Goal: Task Accomplishment & Management: Use online tool/utility

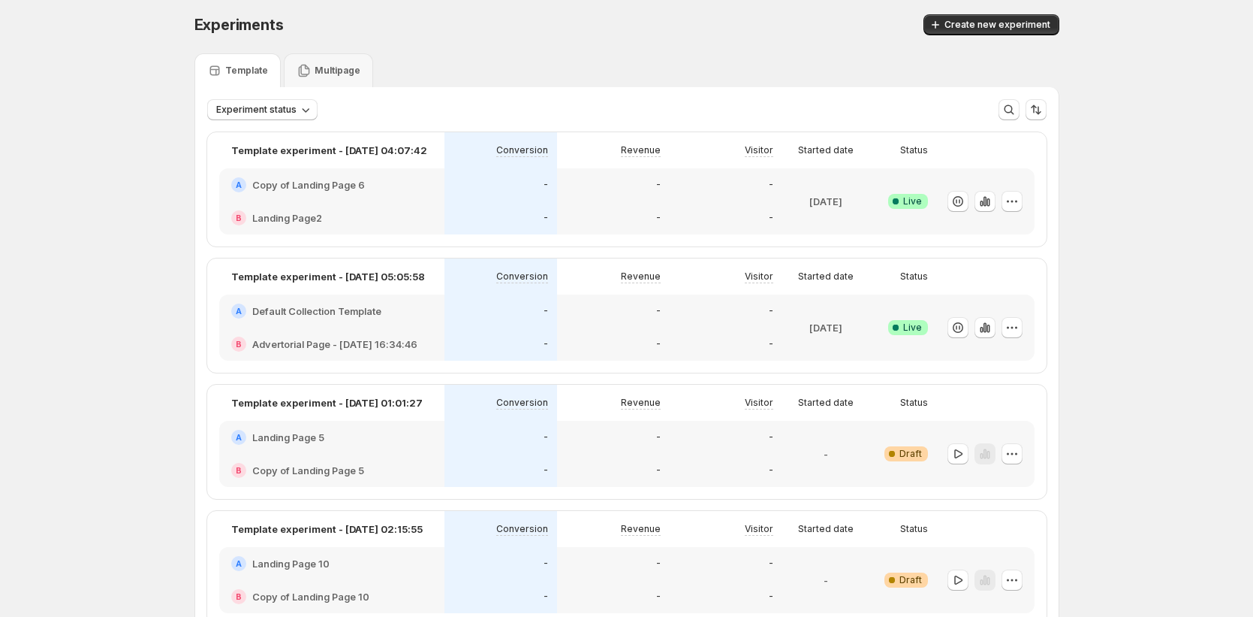
scroll to position [6, 0]
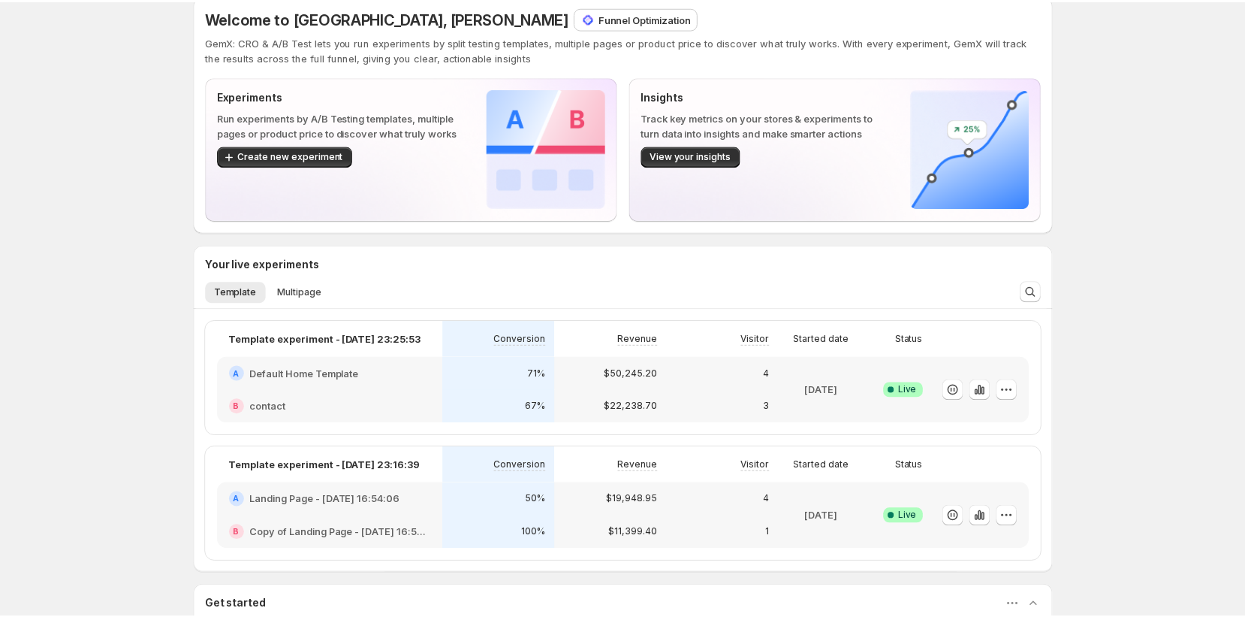
scroll to position [53, 0]
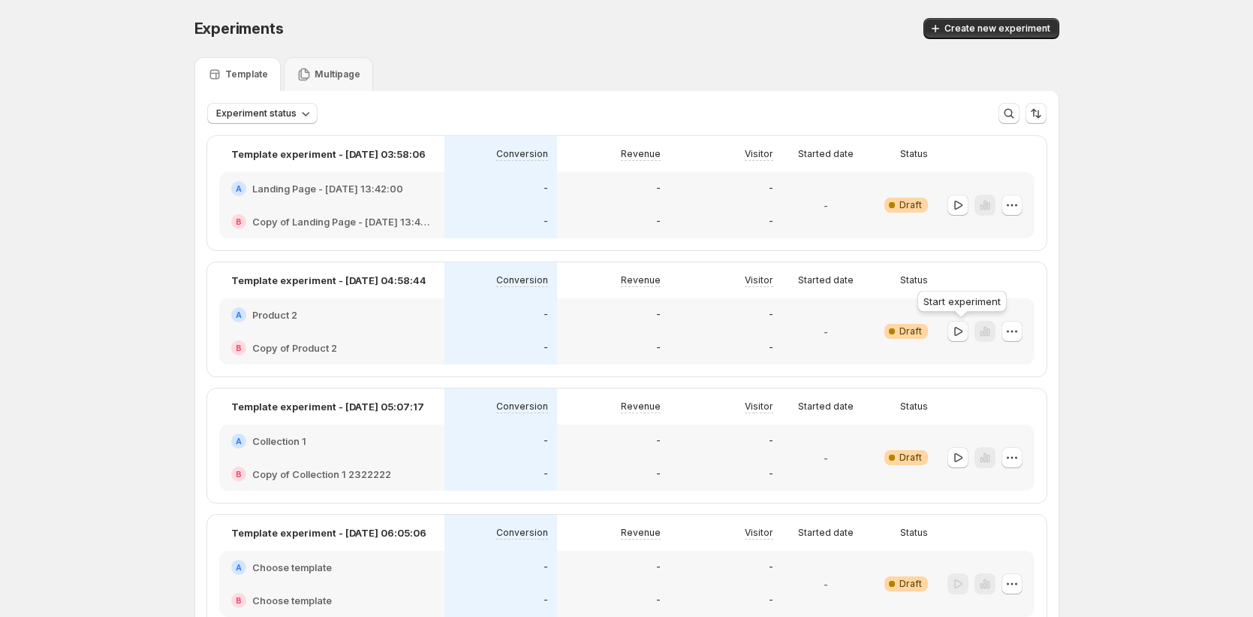
click at [955, 330] on icon "button" at bounding box center [958, 331] width 15 height 15
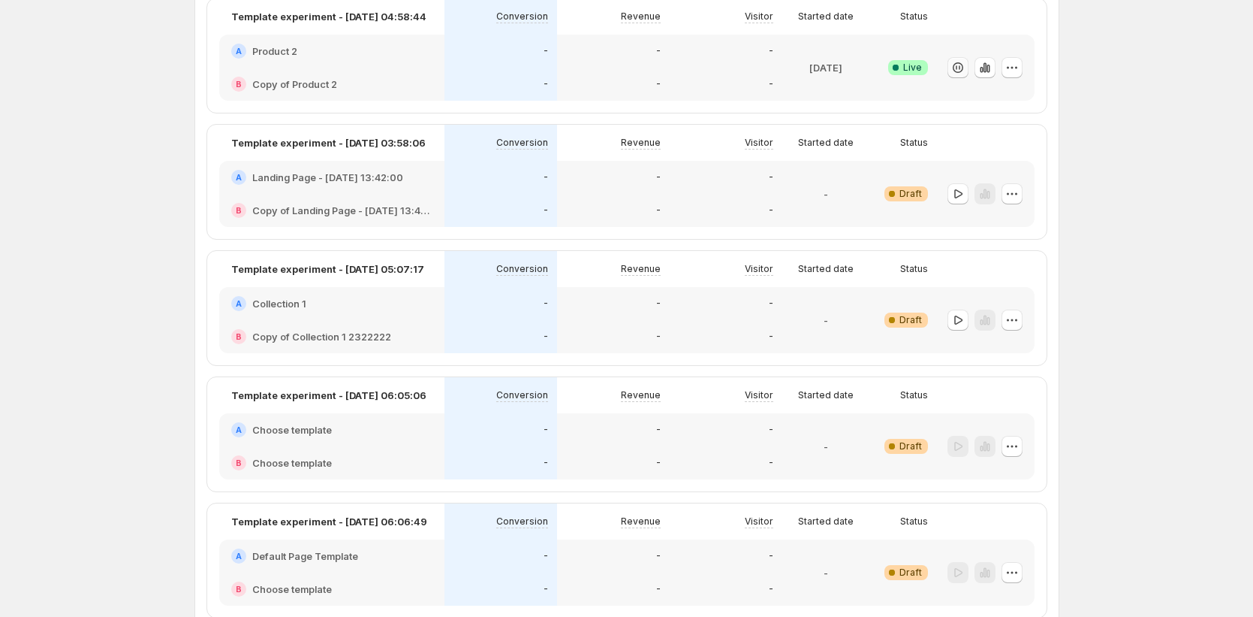
scroll to position [138, 0]
click at [960, 195] on icon "button" at bounding box center [958, 193] width 15 height 15
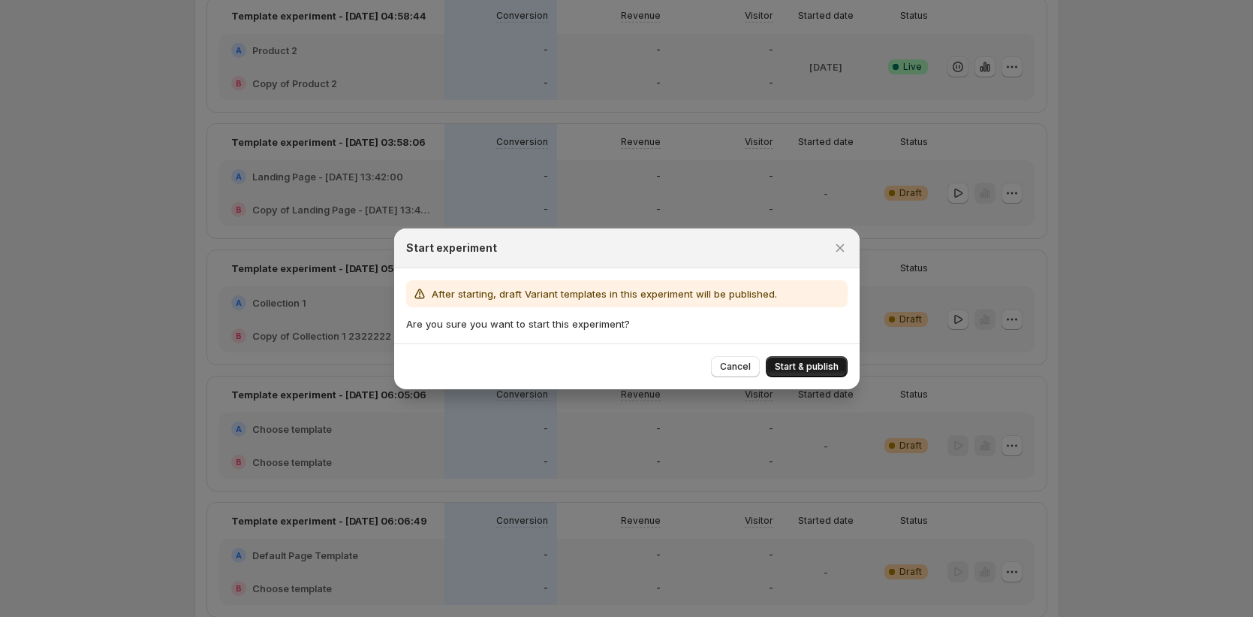
click at [810, 362] on span "Start & publish" at bounding box center [807, 366] width 64 height 12
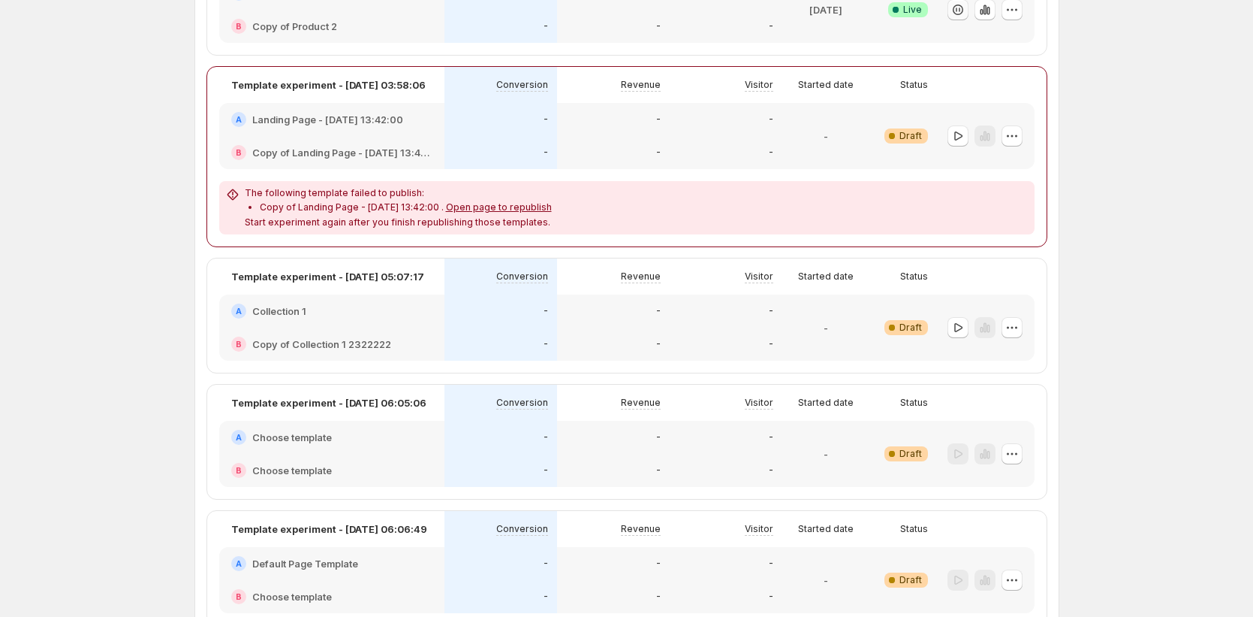
scroll to position [196, 0]
click at [958, 332] on icon "button" at bounding box center [958, 326] width 15 height 15
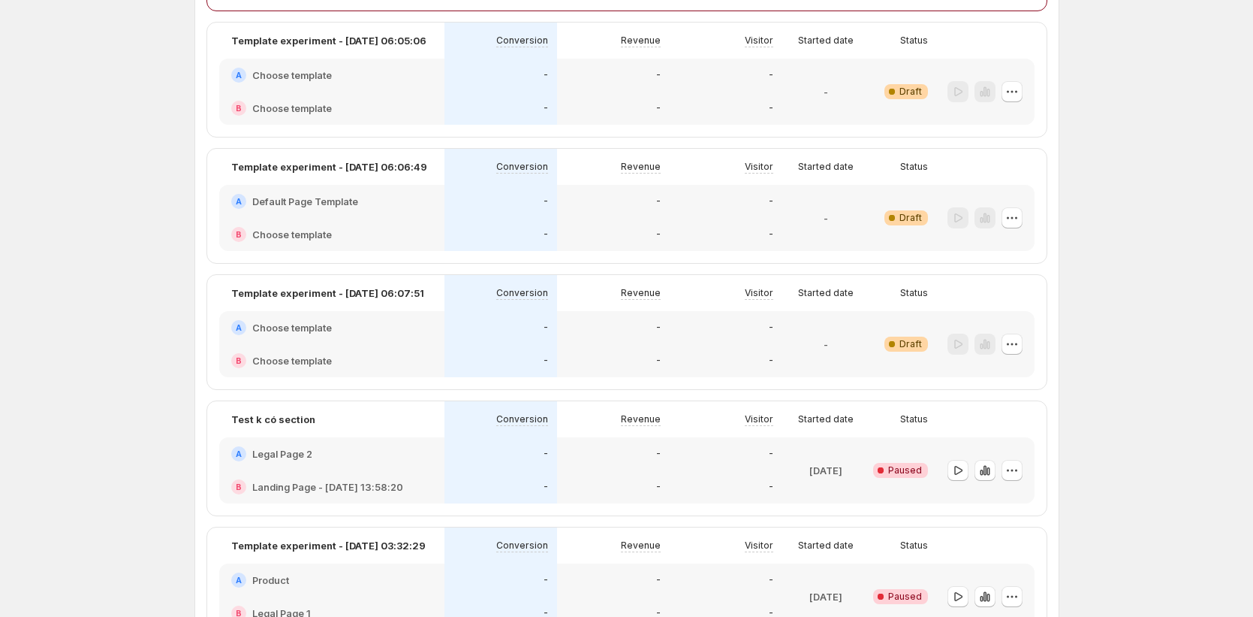
scroll to position [418, 0]
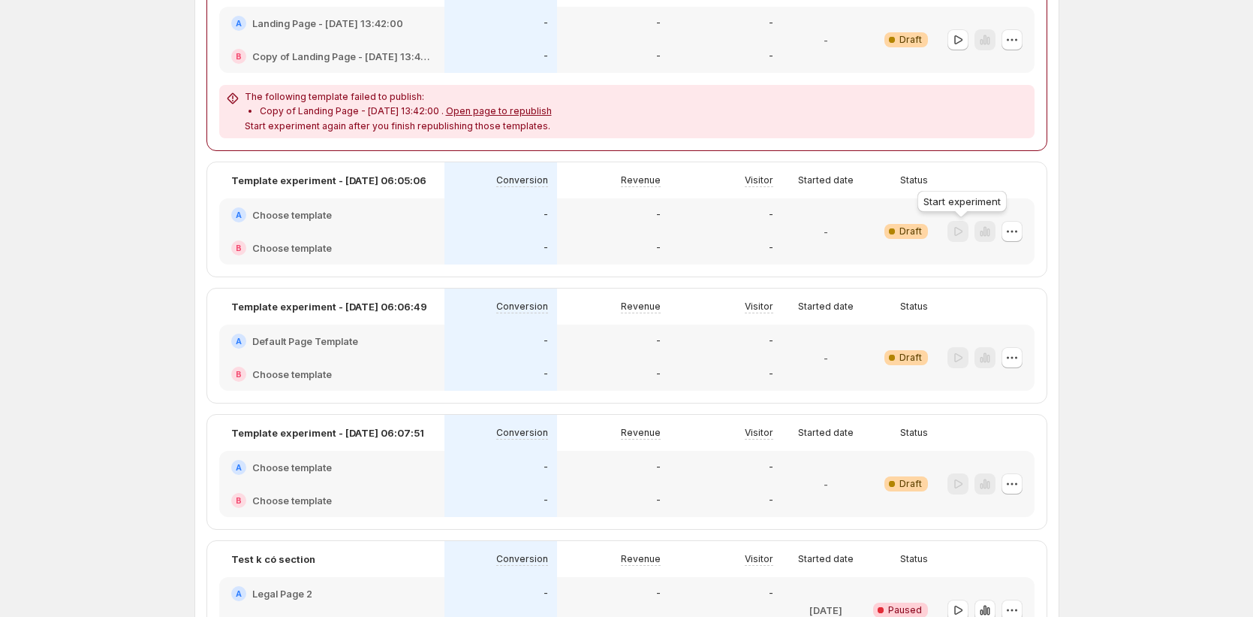
click at [959, 230] on div at bounding box center [958, 232] width 21 height 22
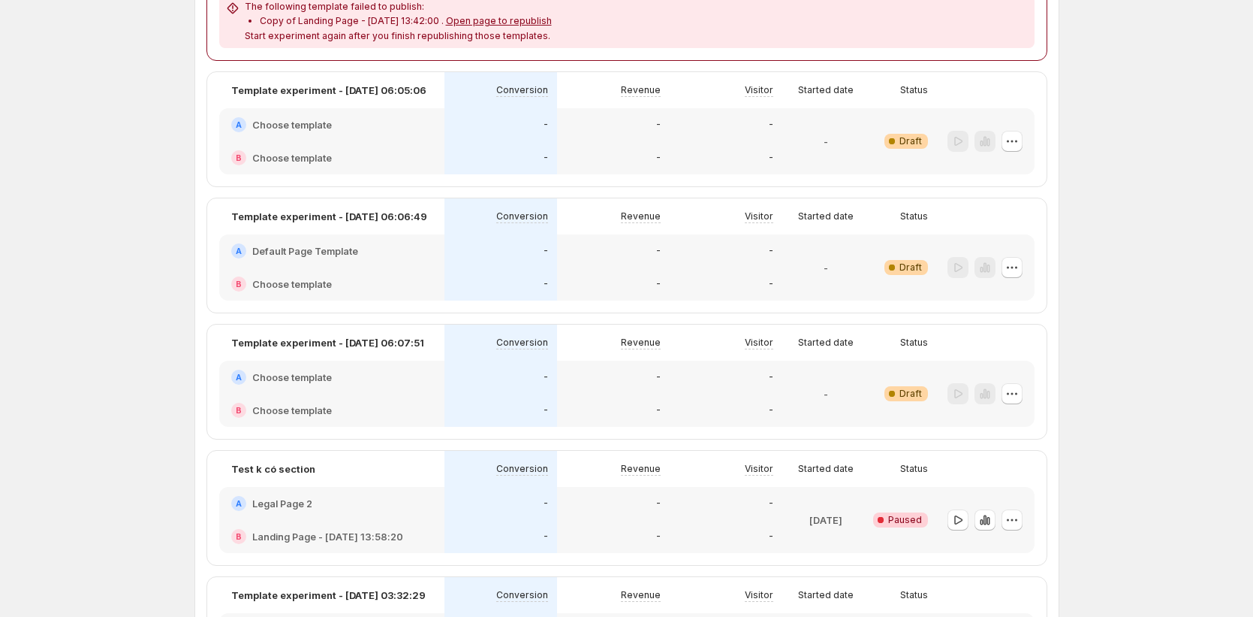
scroll to position [0, 0]
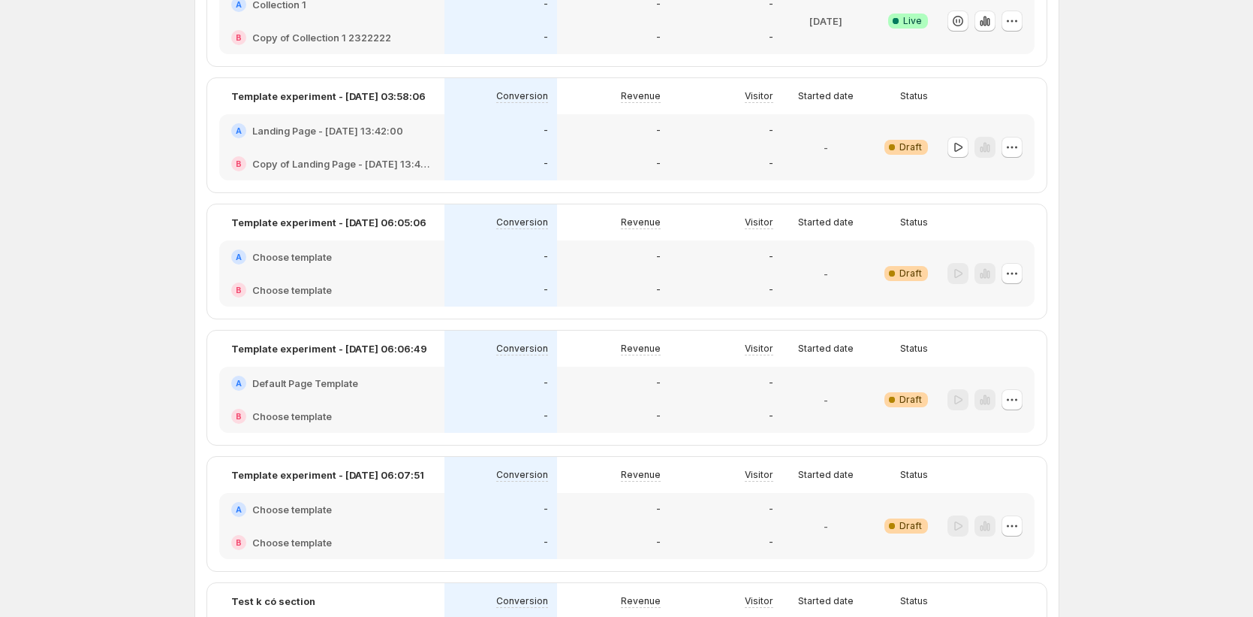
scroll to position [313, 0]
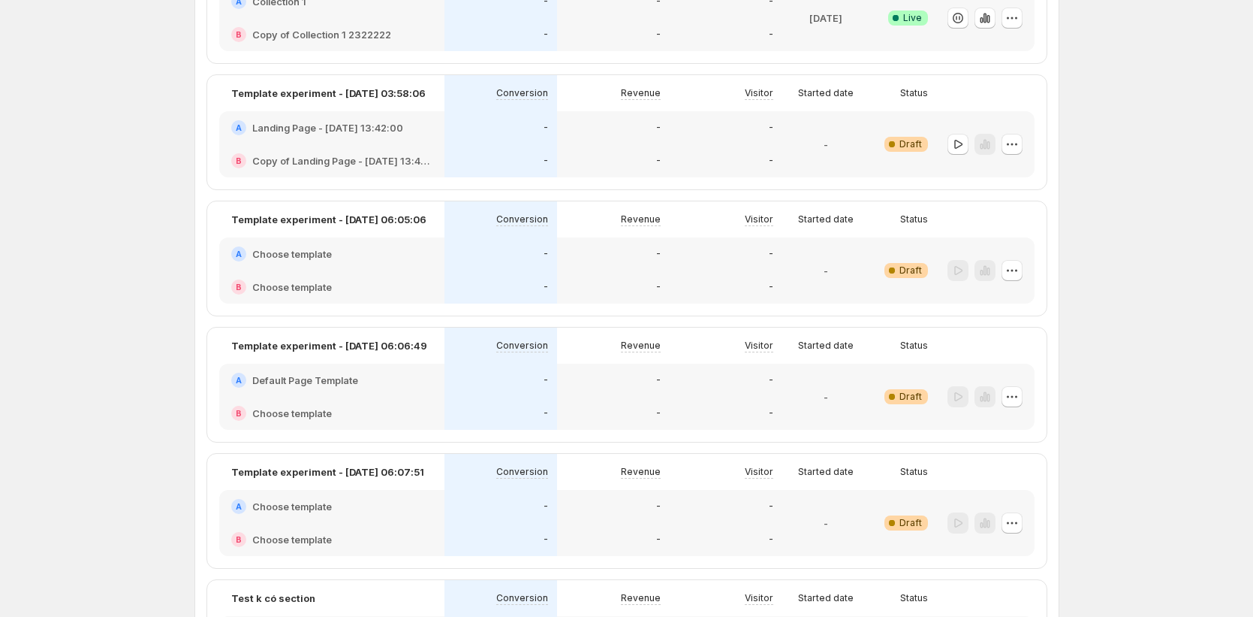
click at [300, 381] on h2 "Default Page Template" at bounding box center [305, 380] width 106 height 15
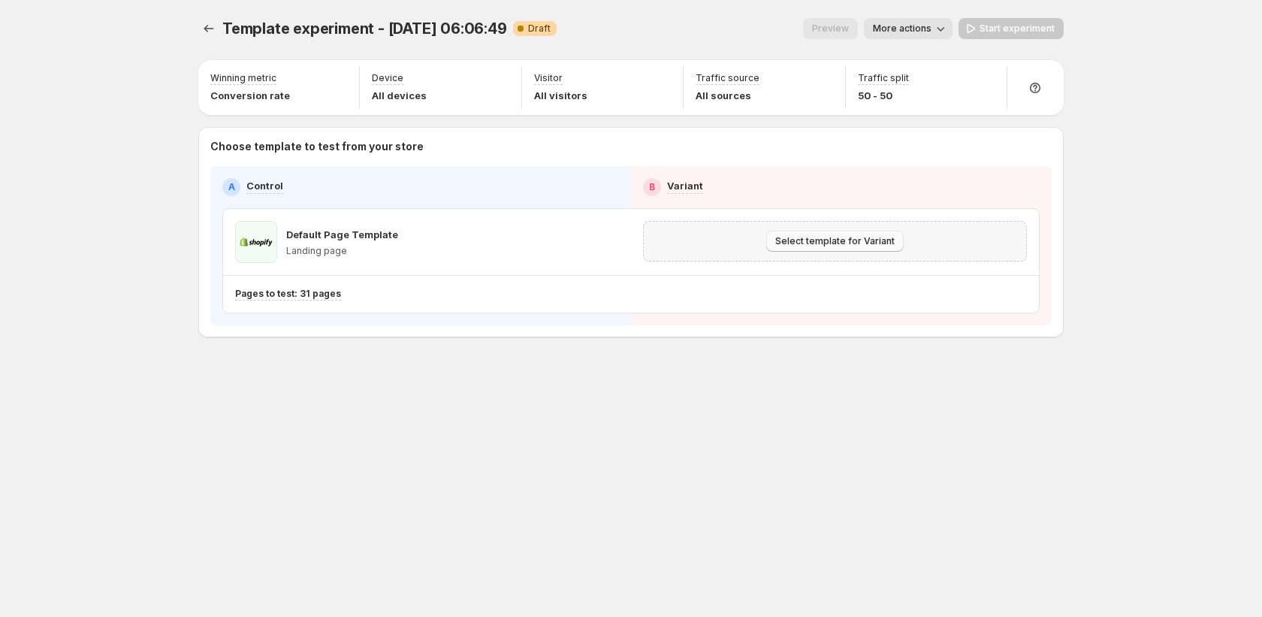
click at [894, 242] on button "Select template for Variant" at bounding box center [834, 241] width 137 height 21
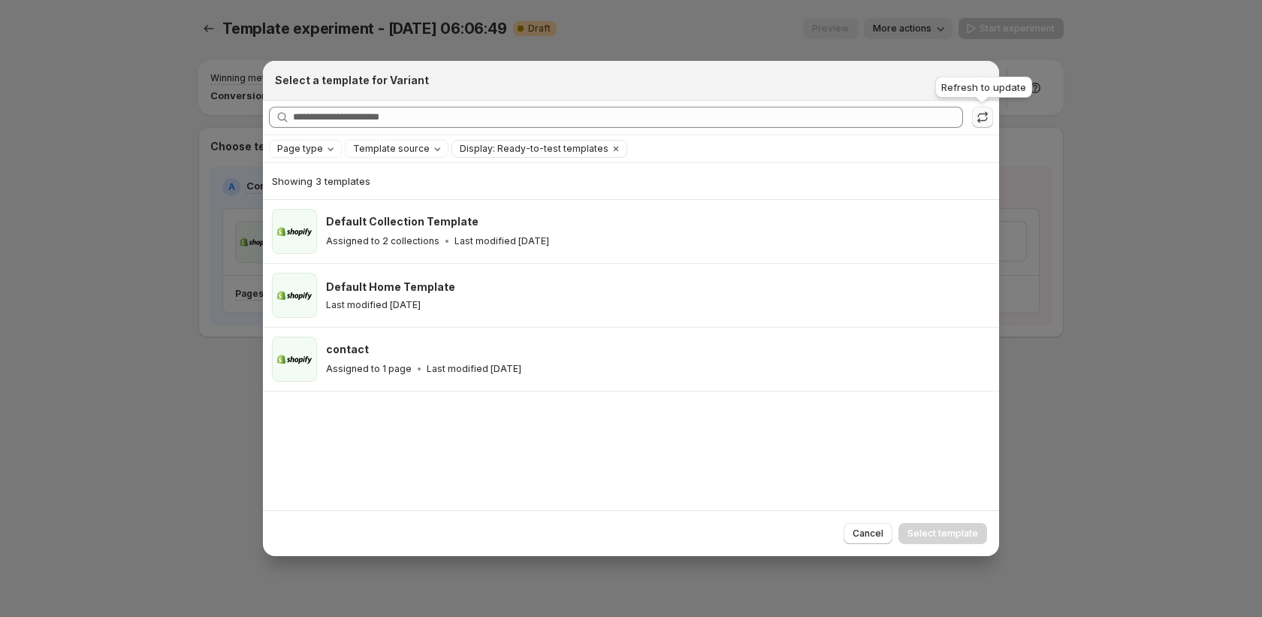
click at [981, 125] on button ":rhv:" at bounding box center [982, 117] width 21 height 21
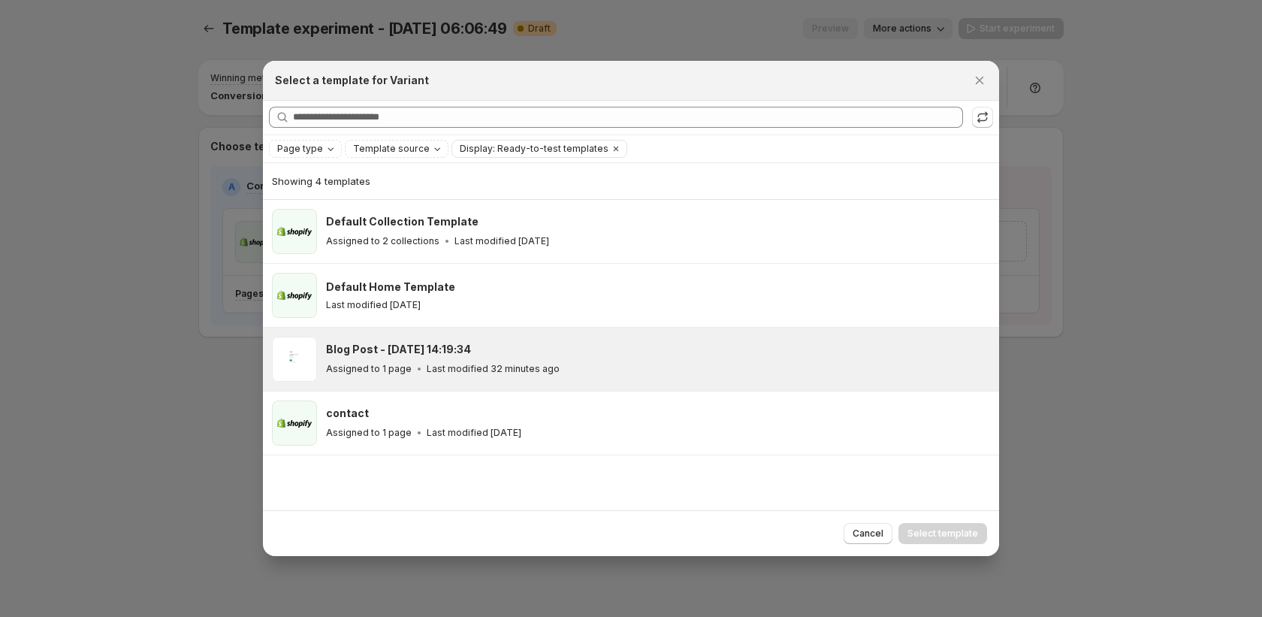
click at [373, 379] on div "Blog Post - [DATE] 14:19:34 Assigned to 1 page Last modified 32 minutes ago" at bounding box center [658, 358] width 664 height 45
click at [943, 536] on span "Select template" at bounding box center [942, 533] width 71 height 12
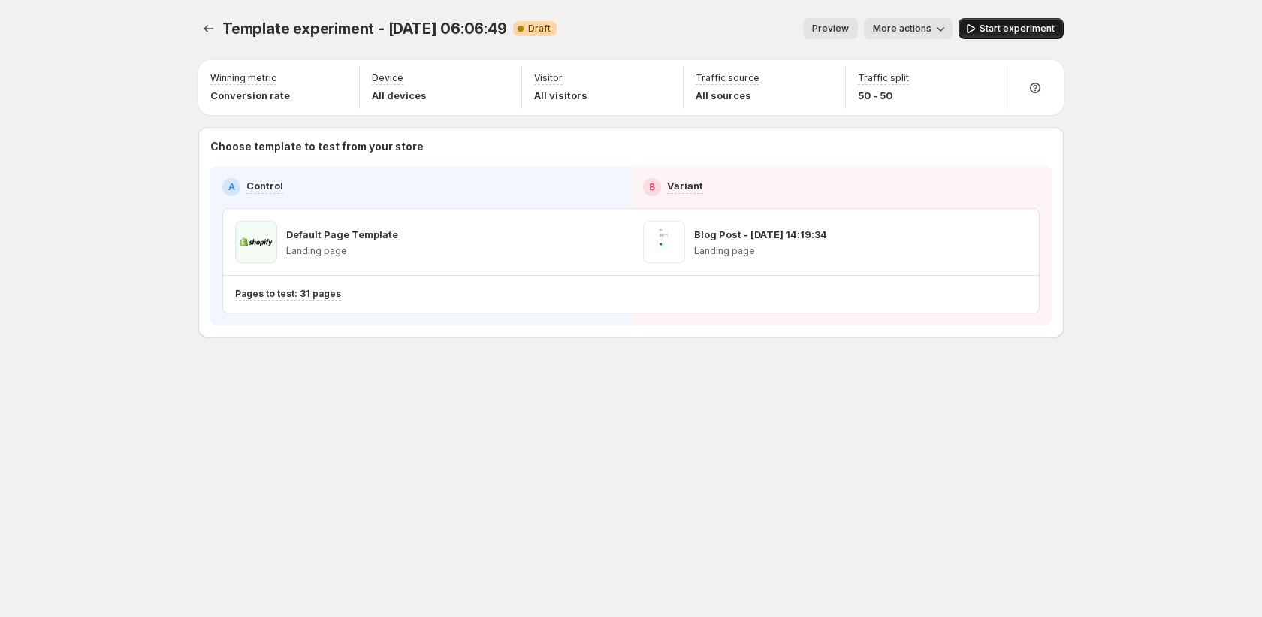
click at [1022, 32] on span "Start experiment" at bounding box center [1016, 29] width 75 height 12
click at [207, 23] on icon "Experiments" at bounding box center [208, 28] width 15 height 15
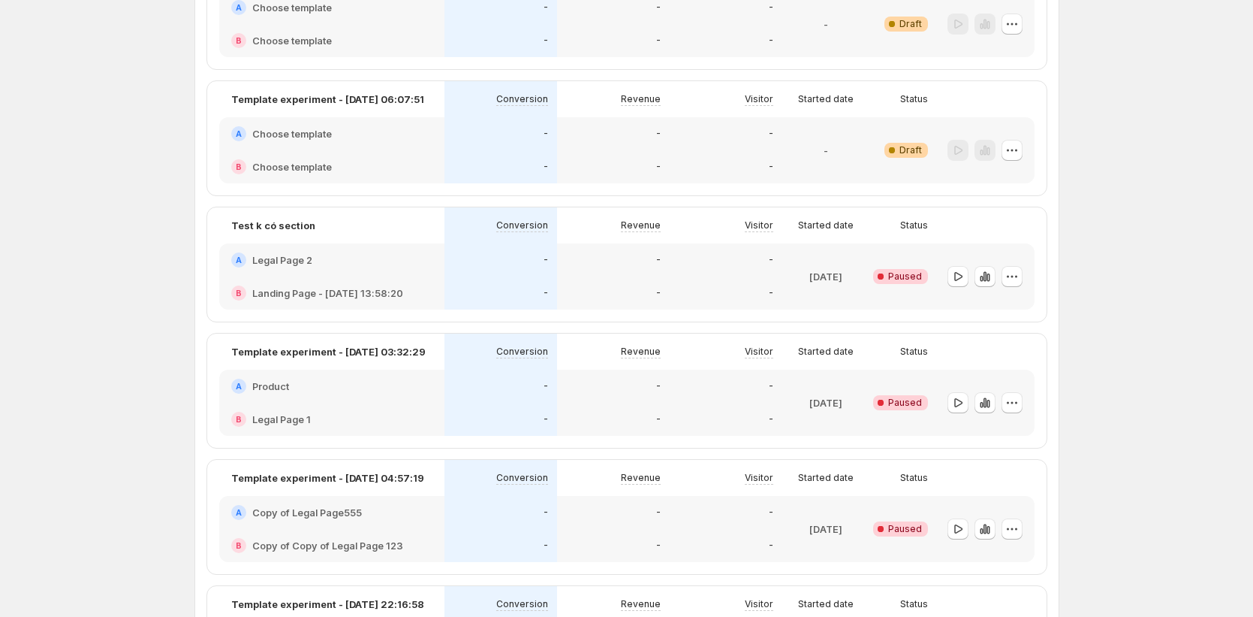
scroll to position [698, 0]
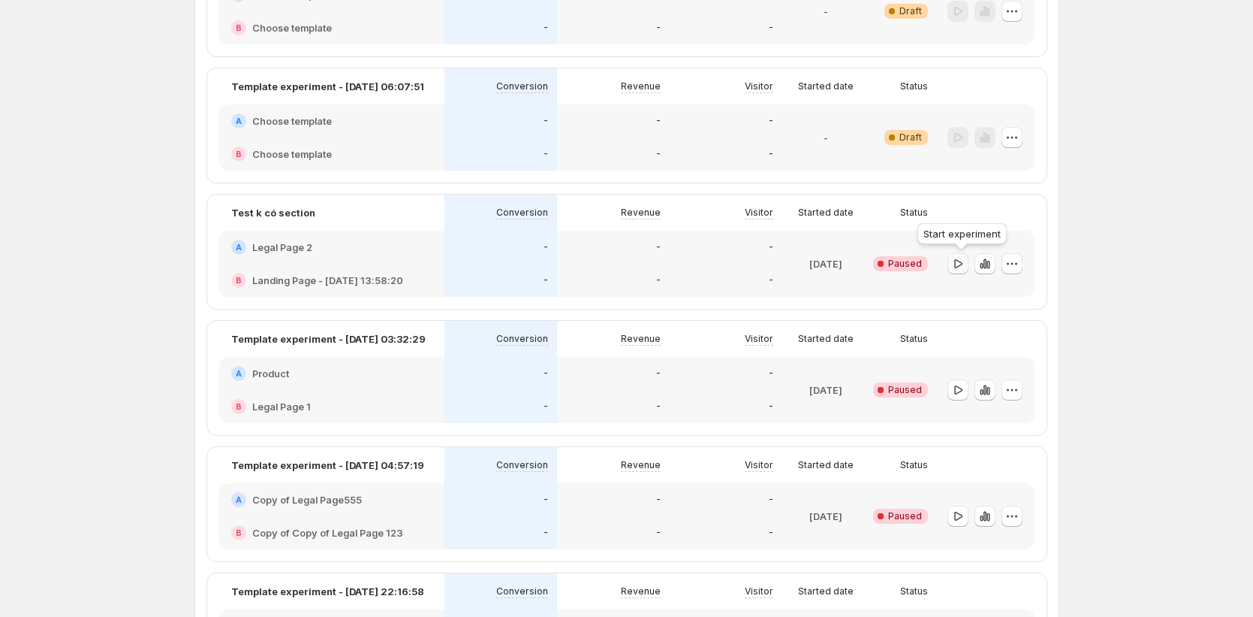
click at [957, 263] on icon "button" at bounding box center [958, 263] width 15 height 15
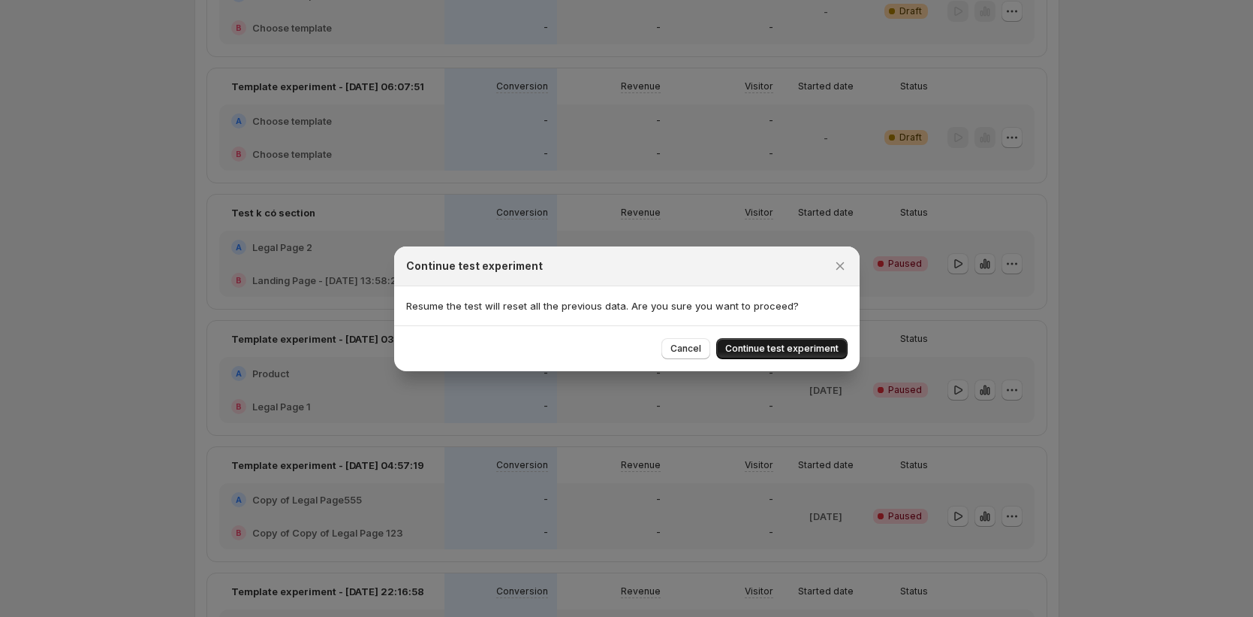
click at [823, 345] on span "Continue test experiment" at bounding box center [781, 348] width 113 height 12
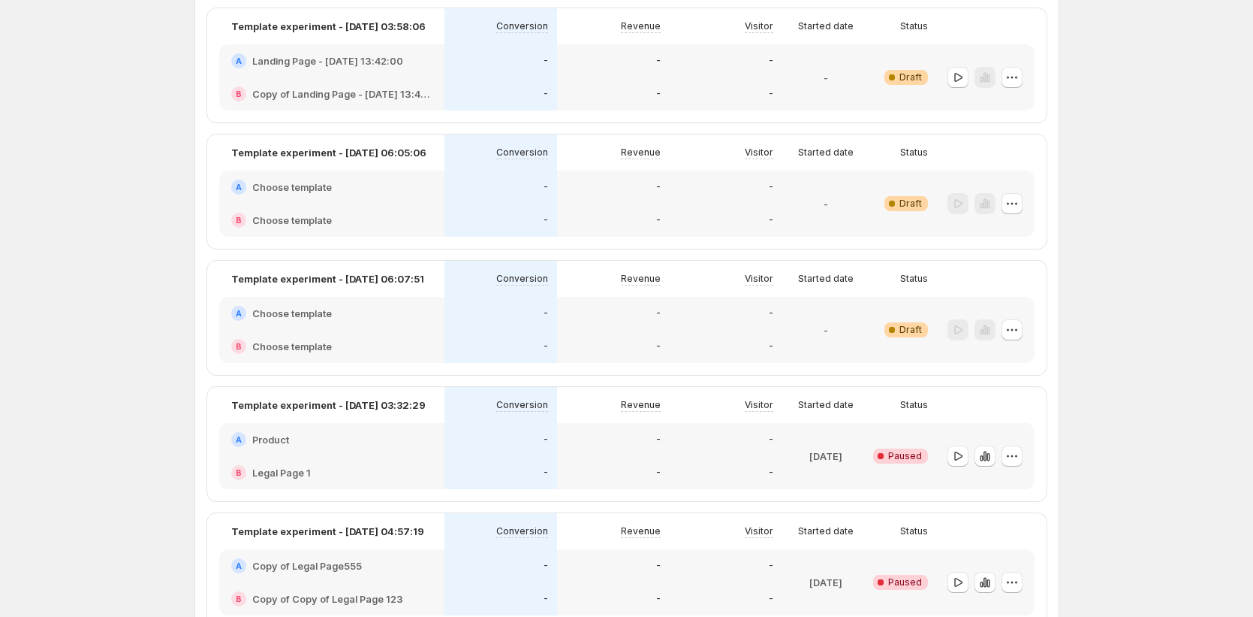
scroll to position [535, 0]
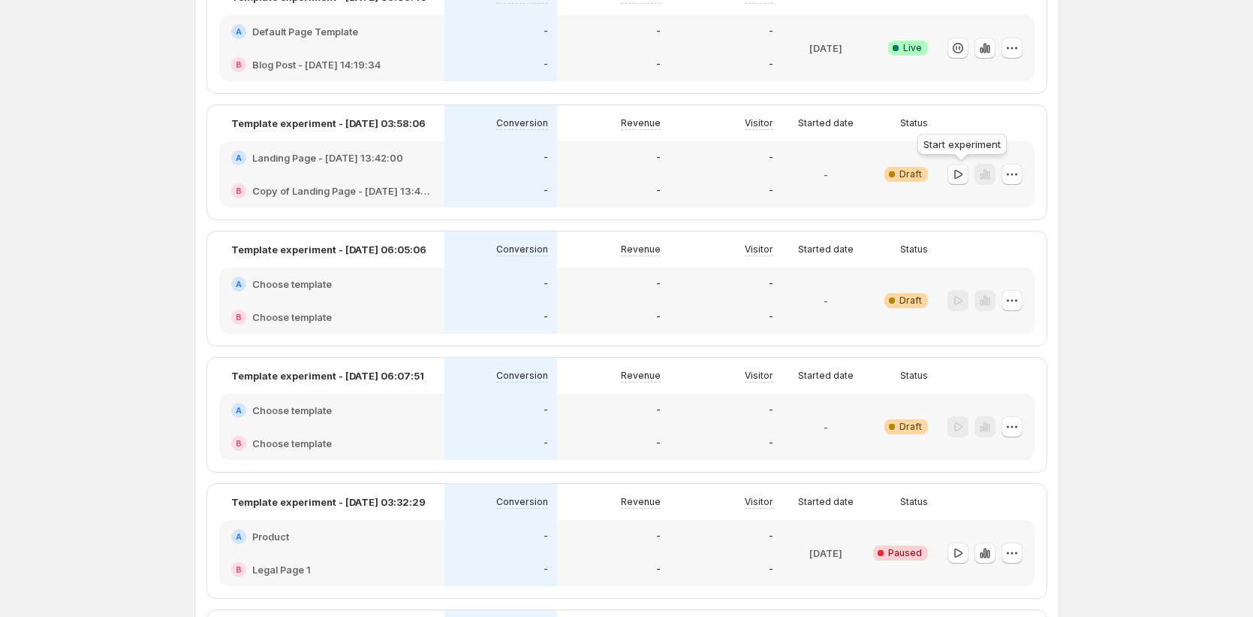
click at [958, 172] on icon "button" at bounding box center [958, 174] width 15 height 15
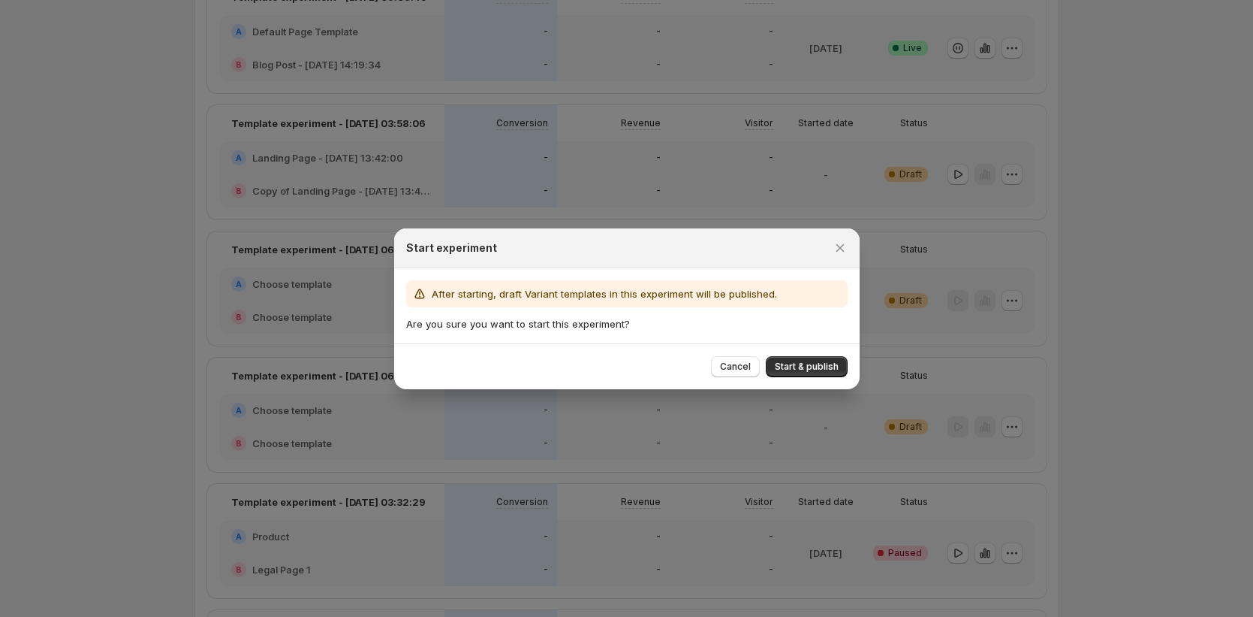
click at [816, 354] on div "Cancel Start & publish" at bounding box center [627, 366] width 466 height 46
click at [801, 377] on div "Cancel Start & publish" at bounding box center [627, 366] width 466 height 46
click at [838, 246] on icon "Close" at bounding box center [840, 247] width 8 height 8
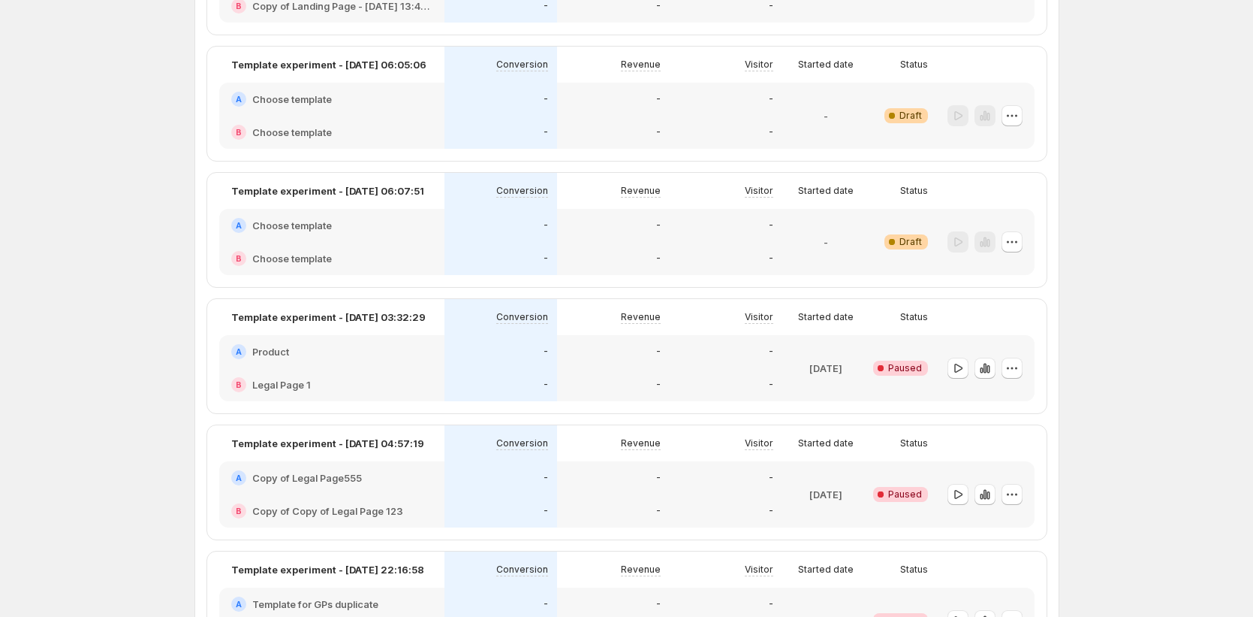
scroll to position [728, 0]
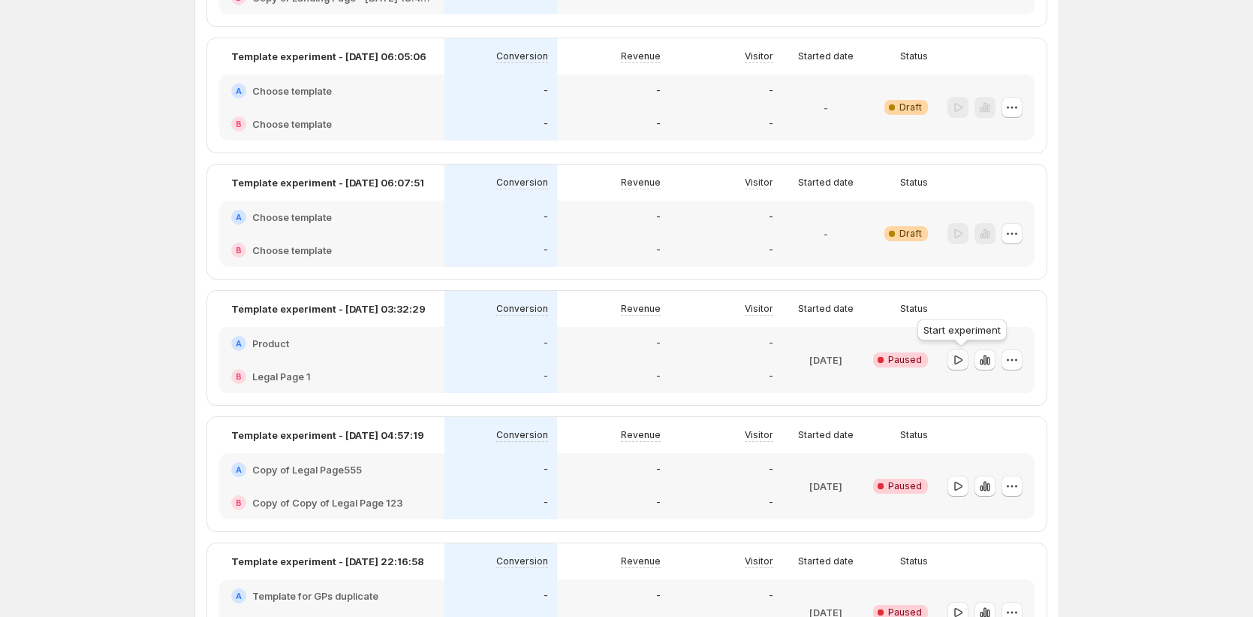
click at [961, 363] on icon "button" at bounding box center [959, 358] width 8 height 9
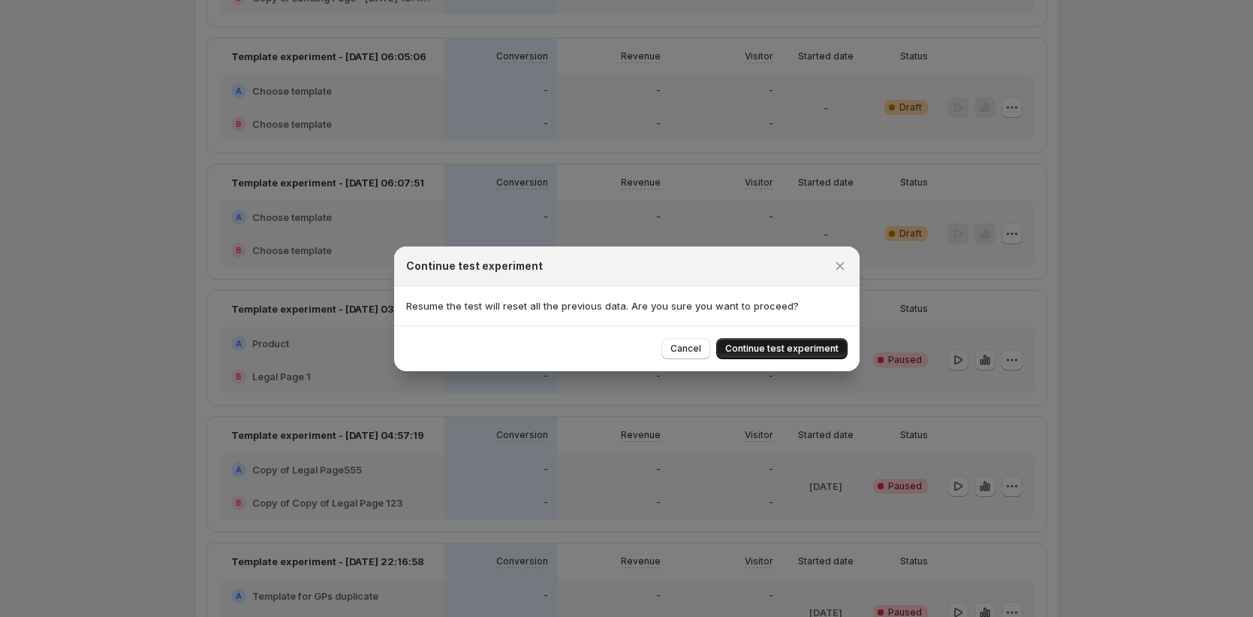
click at [757, 344] on span "Continue test experiment" at bounding box center [781, 348] width 113 height 12
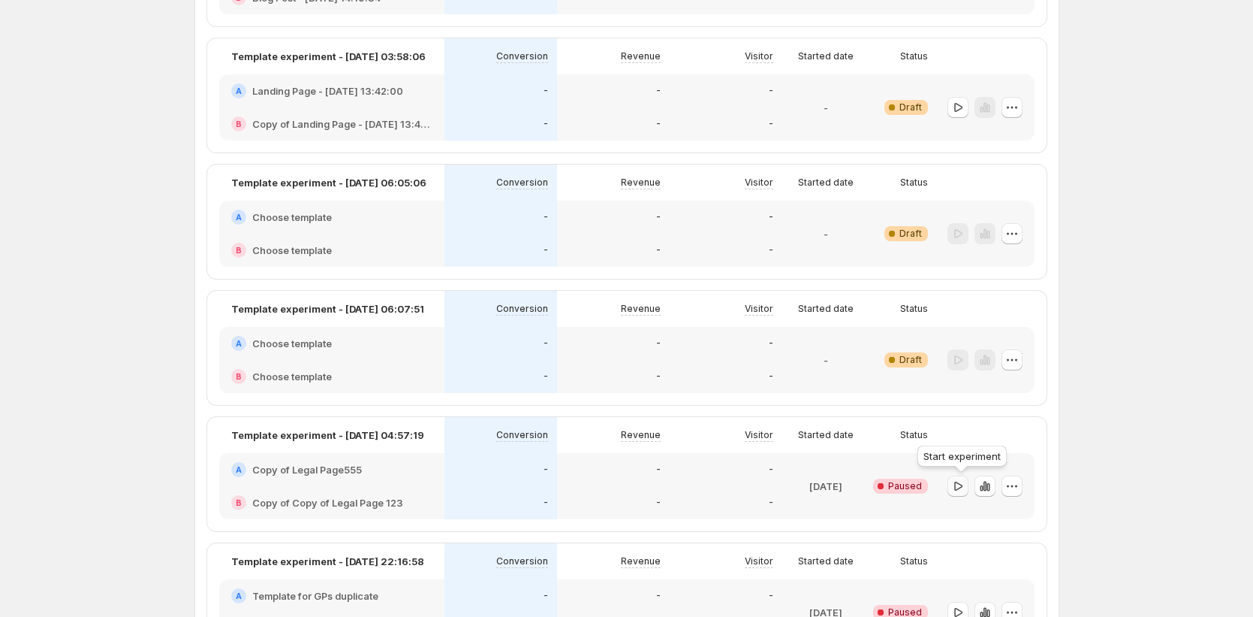
click at [969, 486] on button "button" at bounding box center [958, 485] width 21 height 21
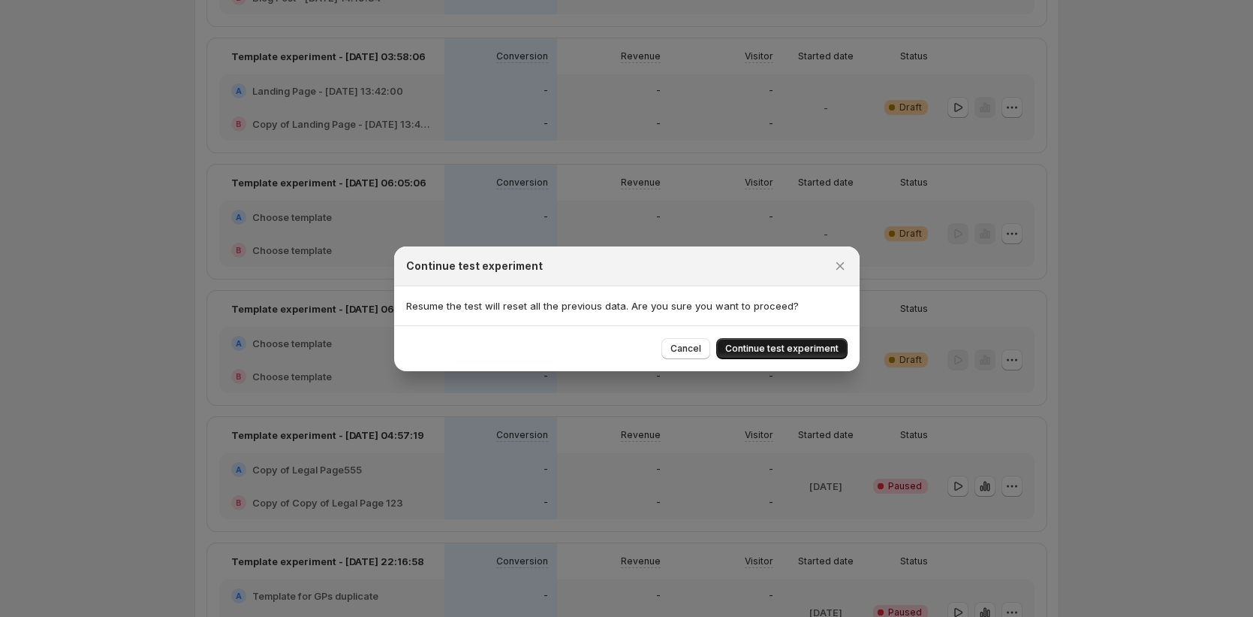
click at [795, 352] on span "Continue test experiment" at bounding box center [781, 348] width 113 height 12
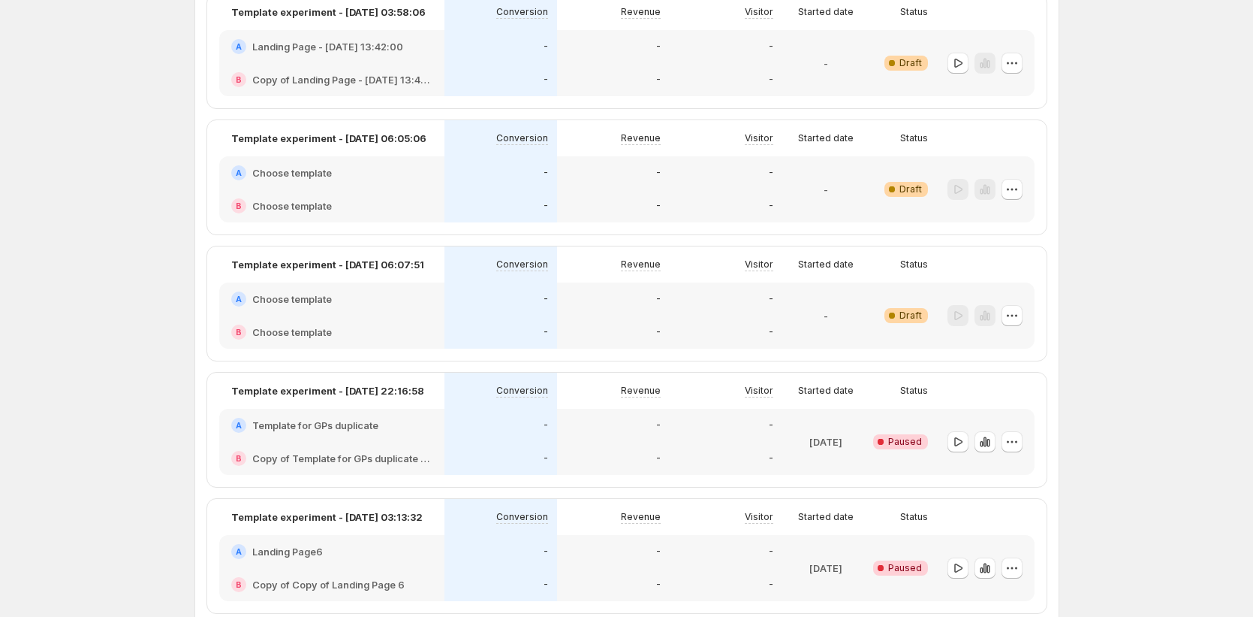
scroll to position [933, 0]
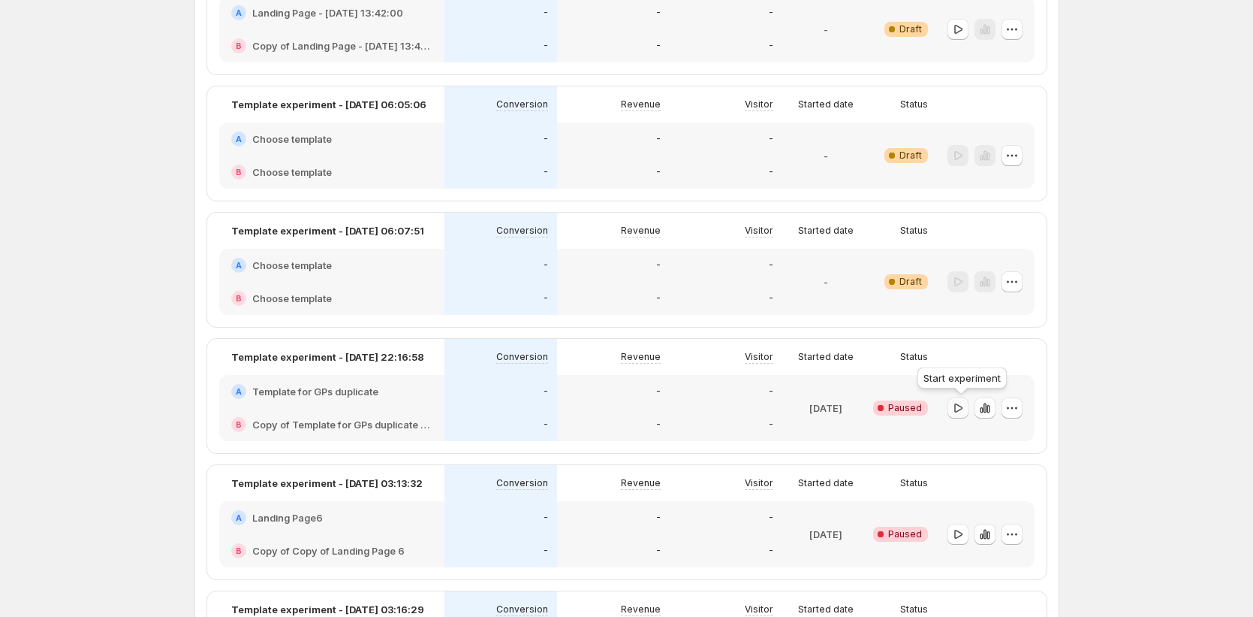
click at [966, 403] on icon "button" at bounding box center [958, 407] width 15 height 15
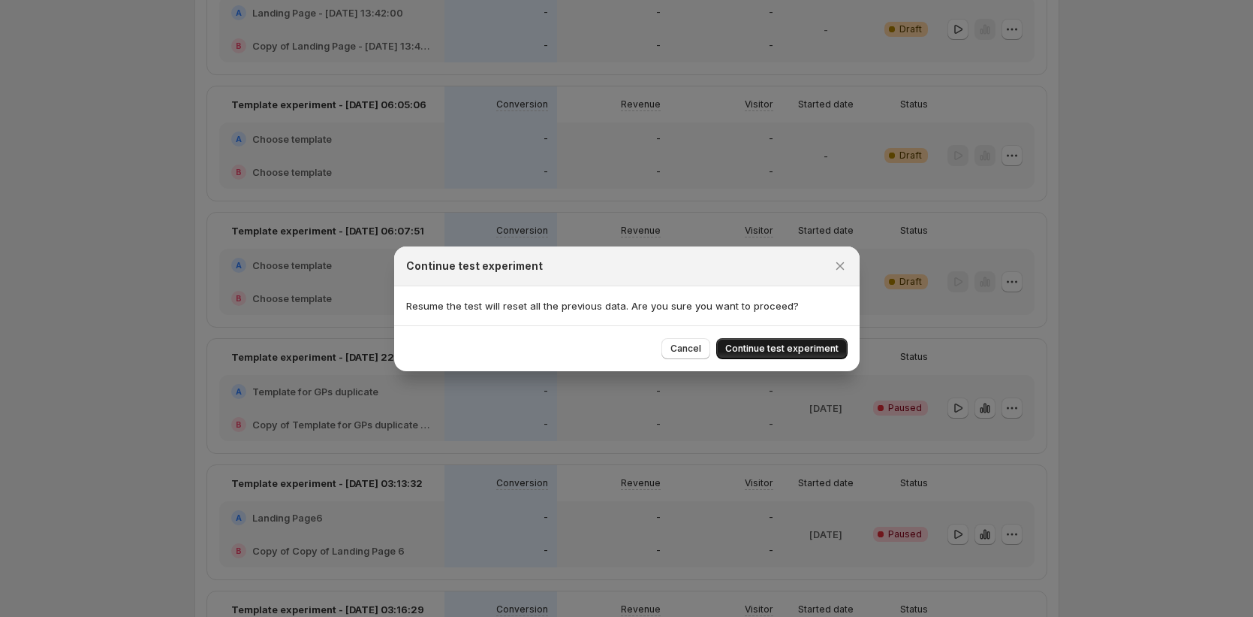
click at [804, 349] on span "Continue test experiment" at bounding box center [781, 348] width 113 height 12
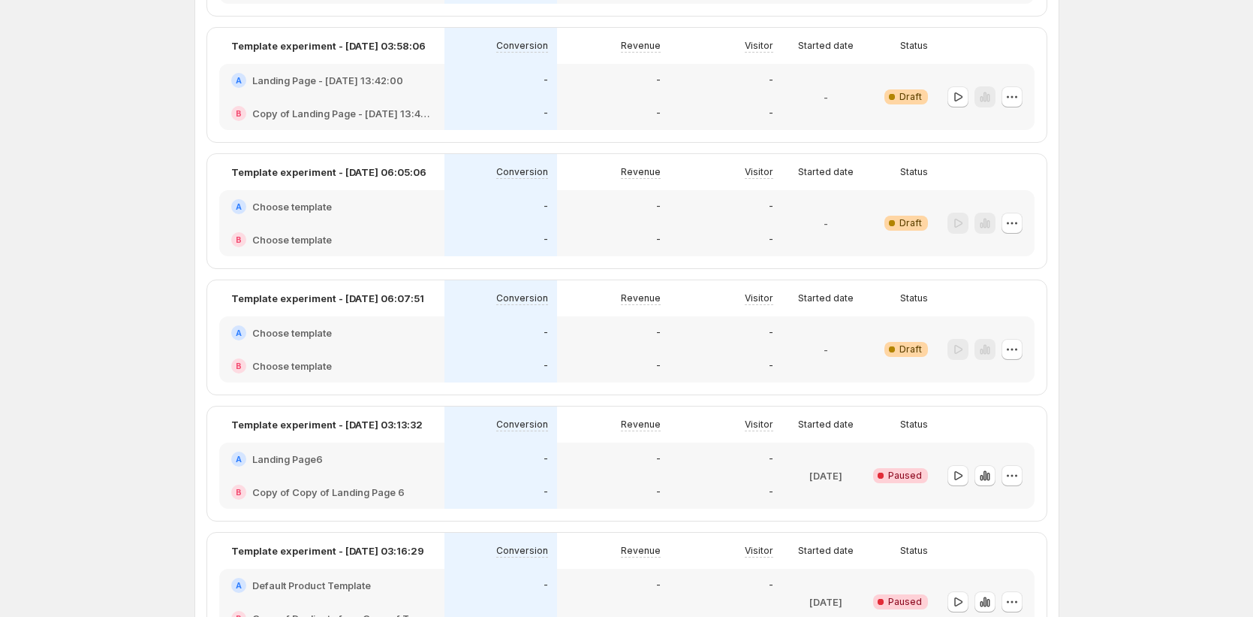
scroll to position [997, 0]
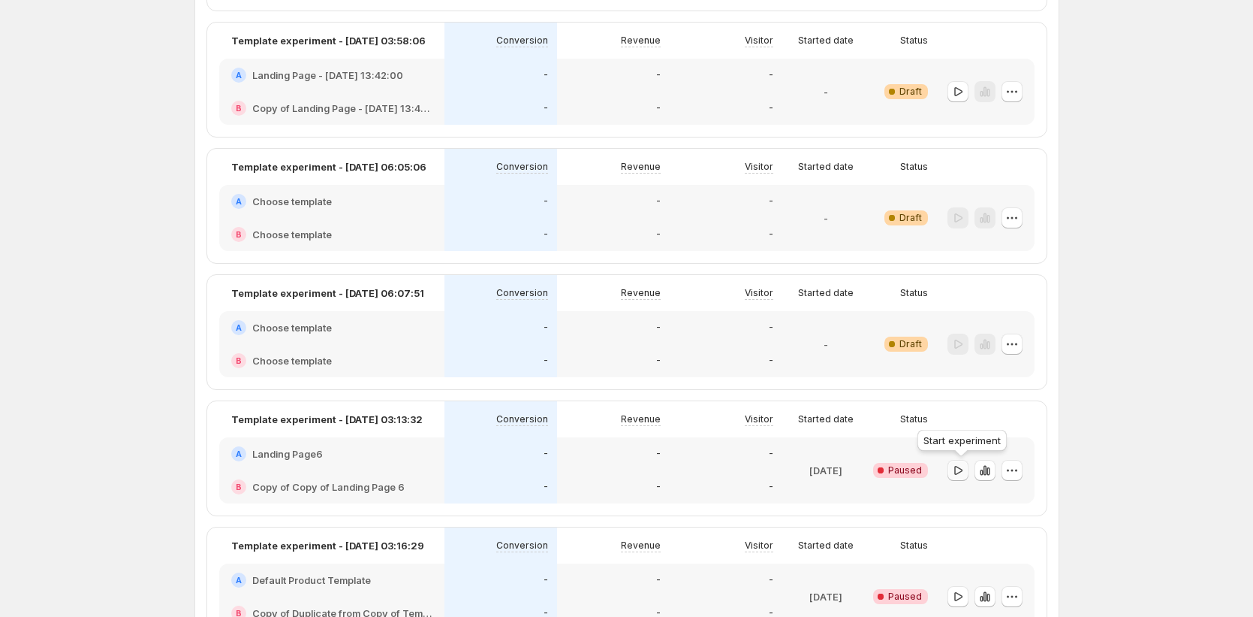
click at [960, 475] on icon "button" at bounding box center [958, 470] width 15 height 15
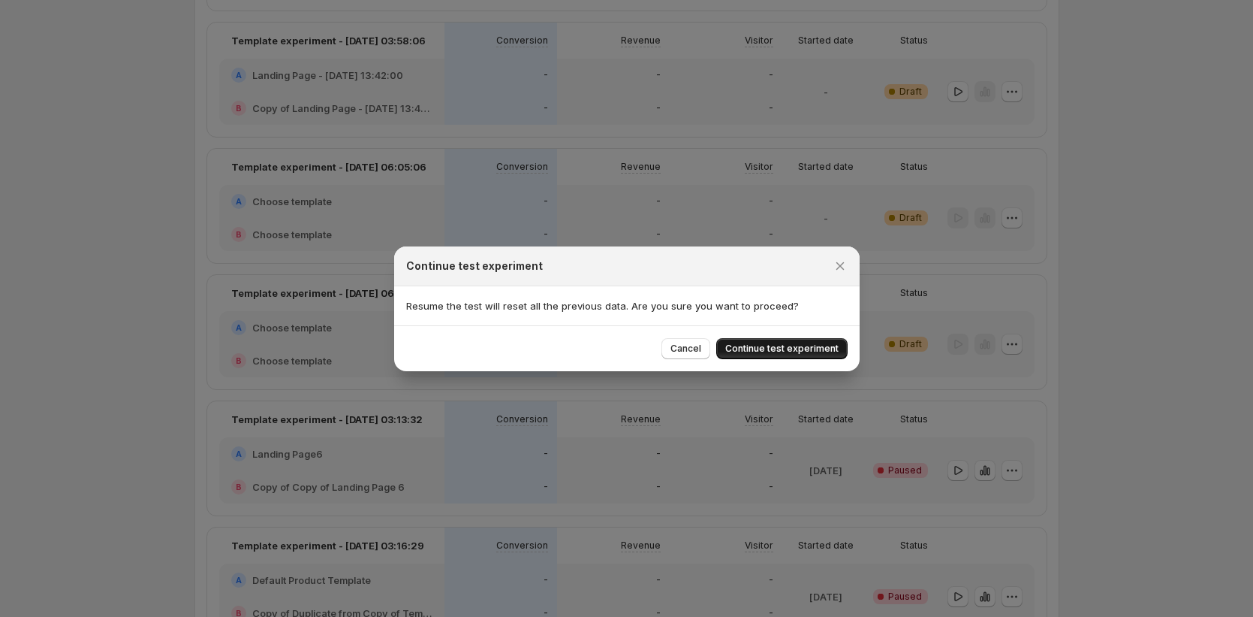
click at [792, 343] on span "Continue test experiment" at bounding box center [781, 348] width 113 height 12
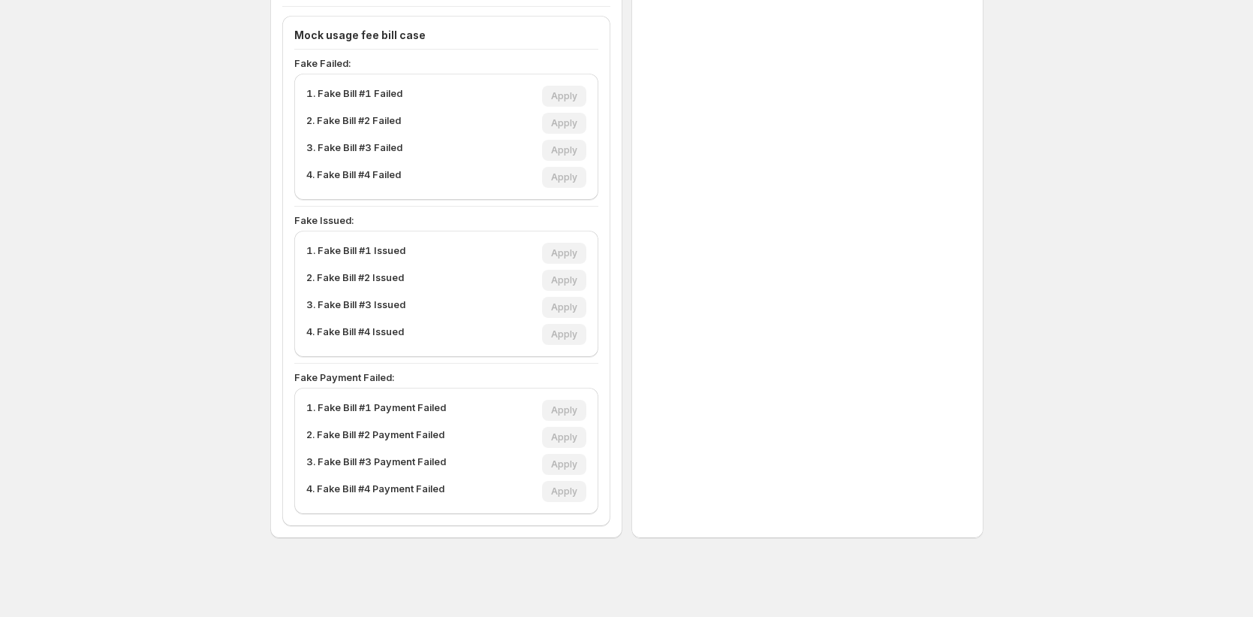
scroll to position [712, 0]
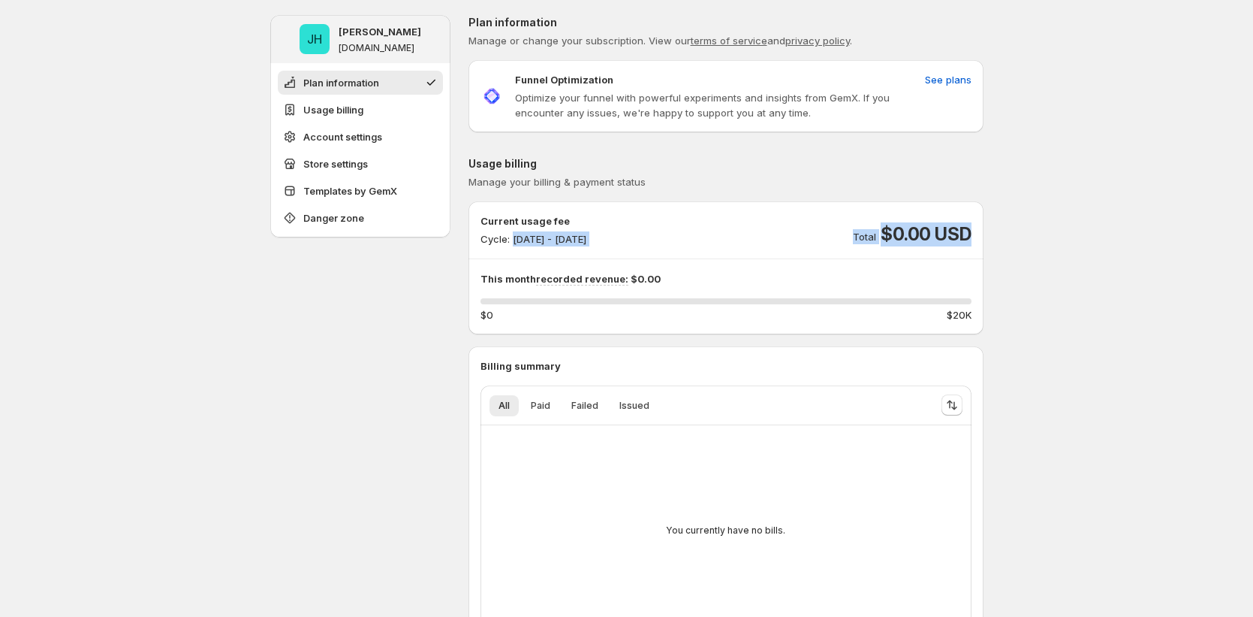
drag, startPoint x: 517, startPoint y: 240, endPoint x: 600, endPoint y: 255, distance: 84.6
click at [601, 252] on div "Current usage fee Cycle: [DATE] - [DATE] Total $0.00 USD This month recorded re…" at bounding box center [726, 267] width 491 height 109
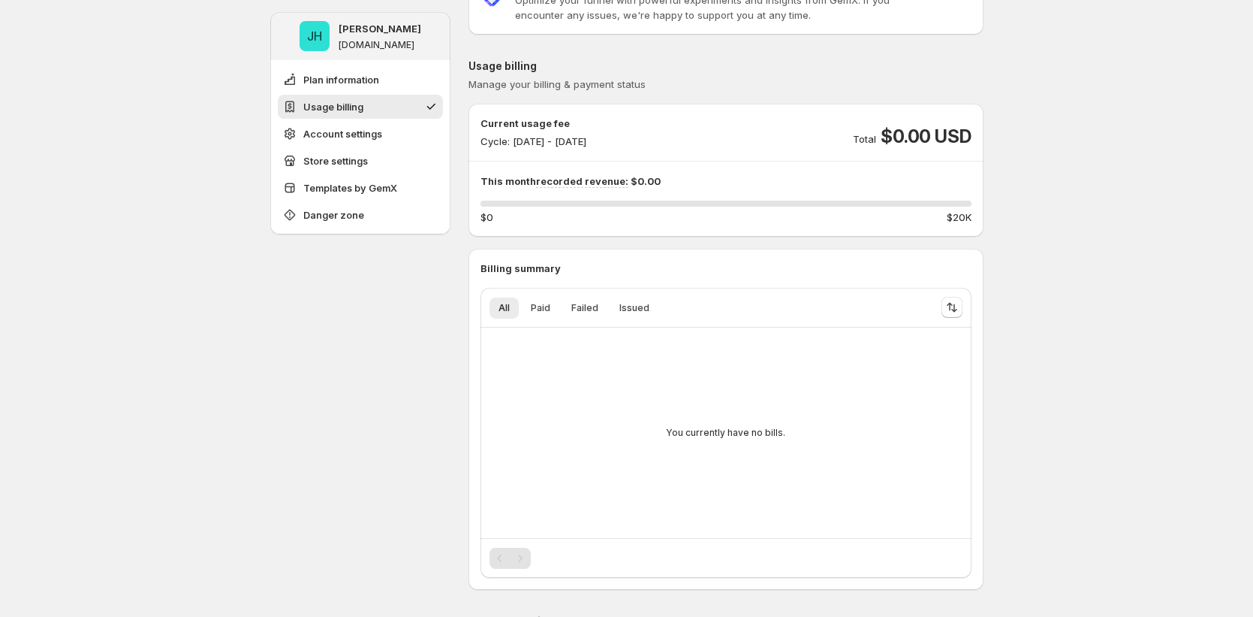
scroll to position [54, 0]
